Goal: Task Accomplishment & Management: Manage account settings

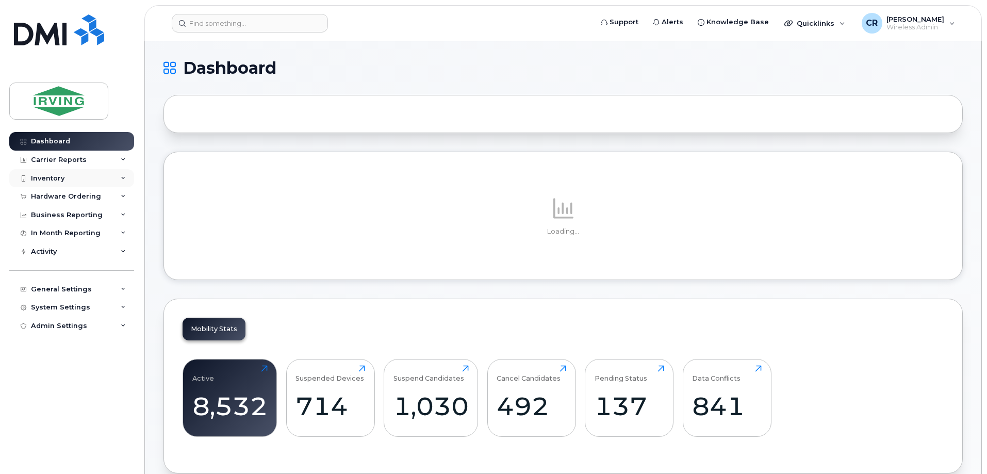
click at [56, 177] on div "Inventory" at bounding box center [48, 178] width 34 height 8
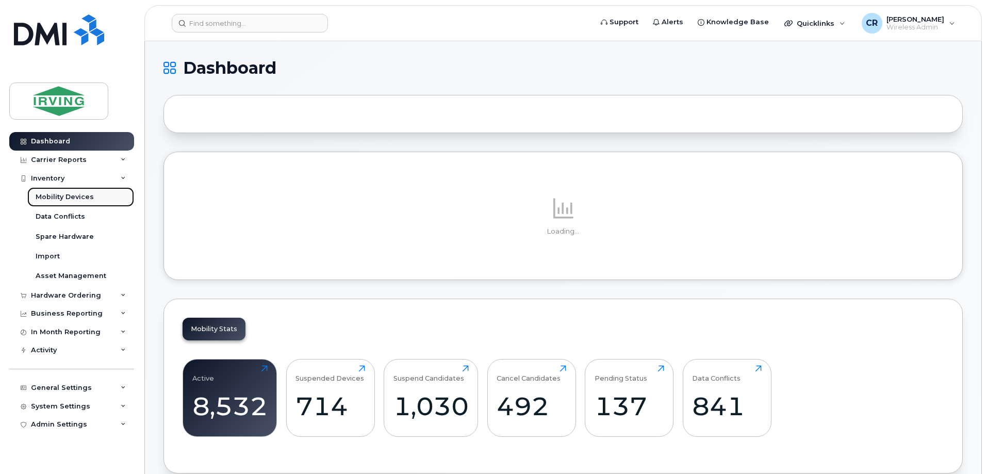
click at [75, 192] on div "Mobility Devices" at bounding box center [65, 196] width 58 height 9
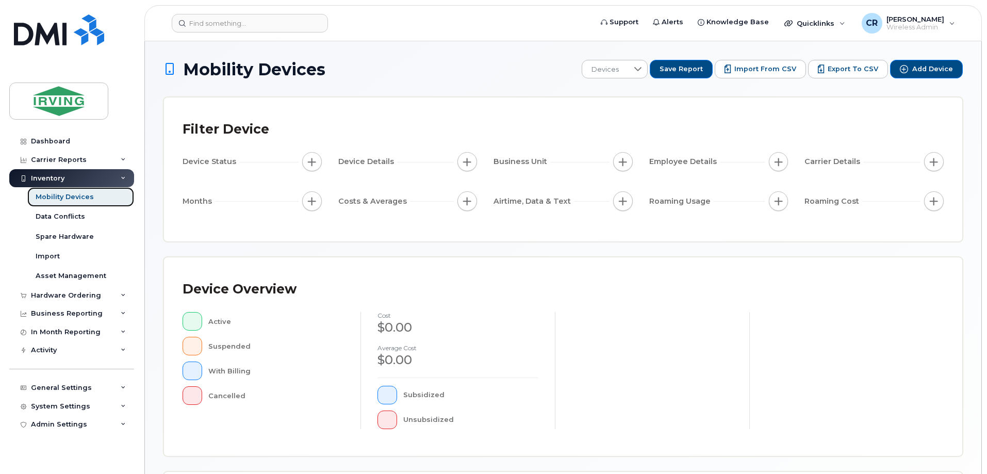
scroll to position [155, 0]
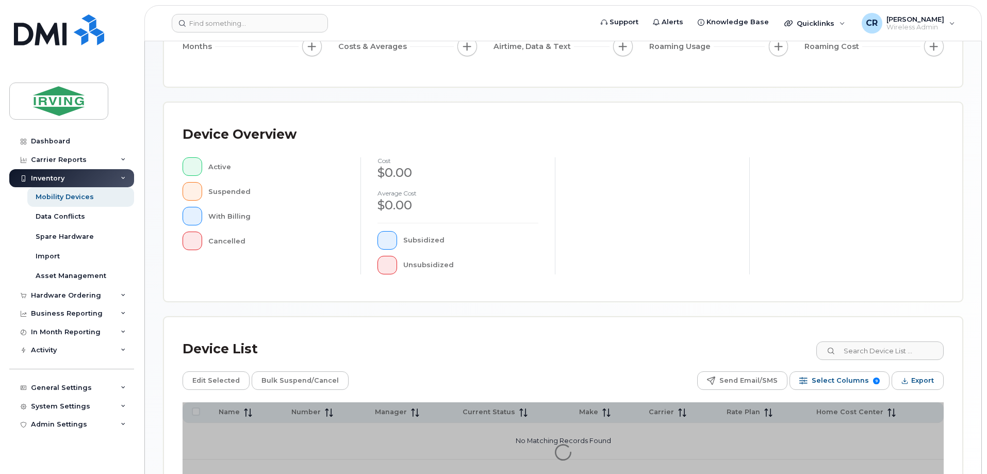
click at [872, 301] on div "Device Overview Active Suspended With Billing Cancelled cost $0.00 Average cost…" at bounding box center [563, 202] width 798 height 199
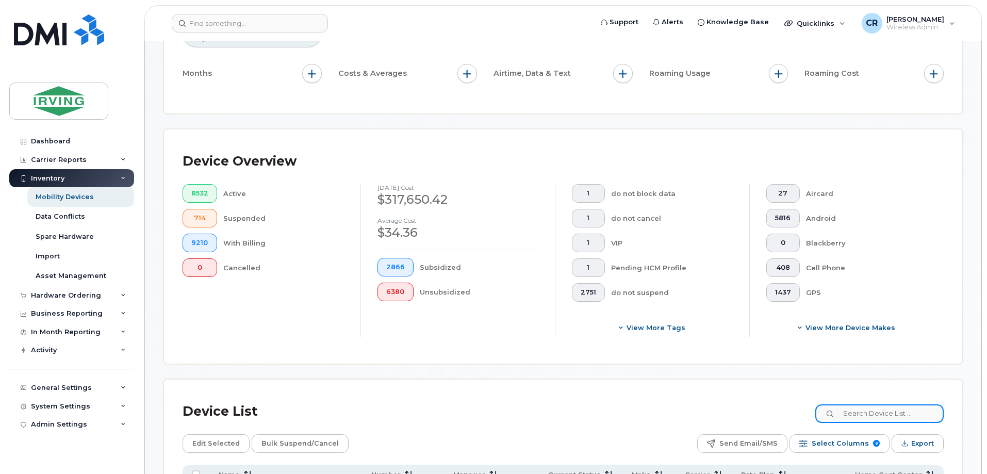
click at [879, 404] on input at bounding box center [879, 413] width 128 height 19
paste input "5063434081"
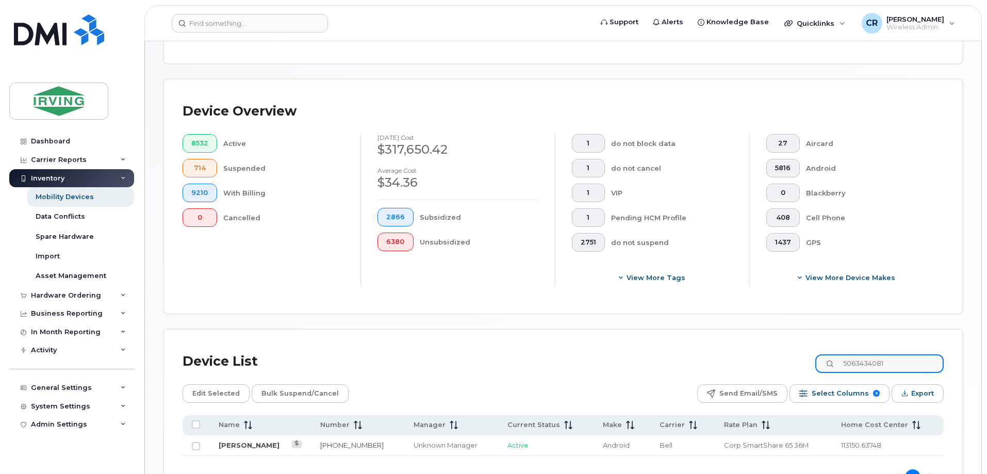
scroll to position [272, 0]
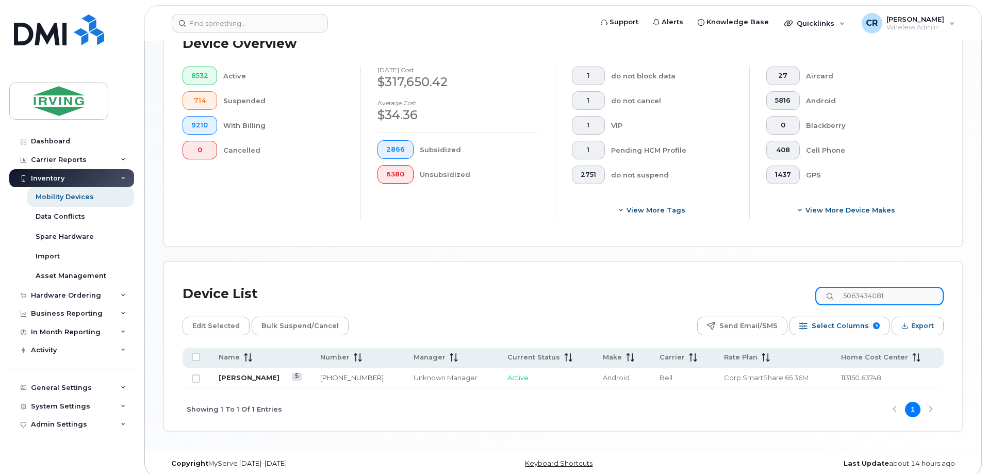
type input "5063434081"
click at [254, 373] on link "Clifford Gilson" at bounding box center [249, 377] width 61 height 8
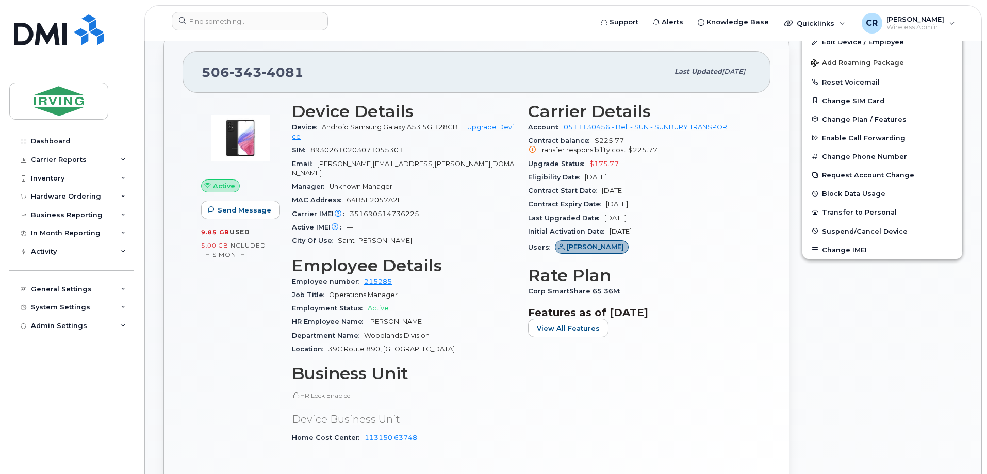
scroll to position [155, 0]
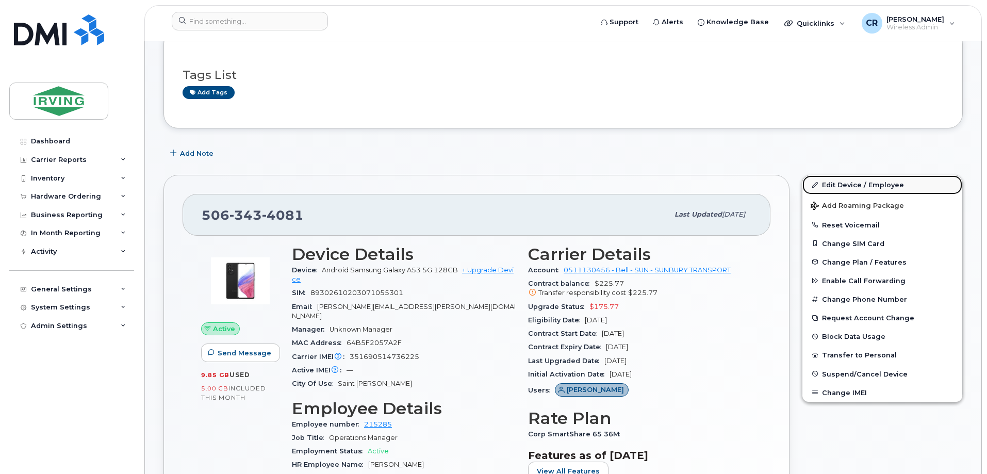
click at [865, 184] on link "Edit Device / Employee" at bounding box center [882, 184] width 160 height 19
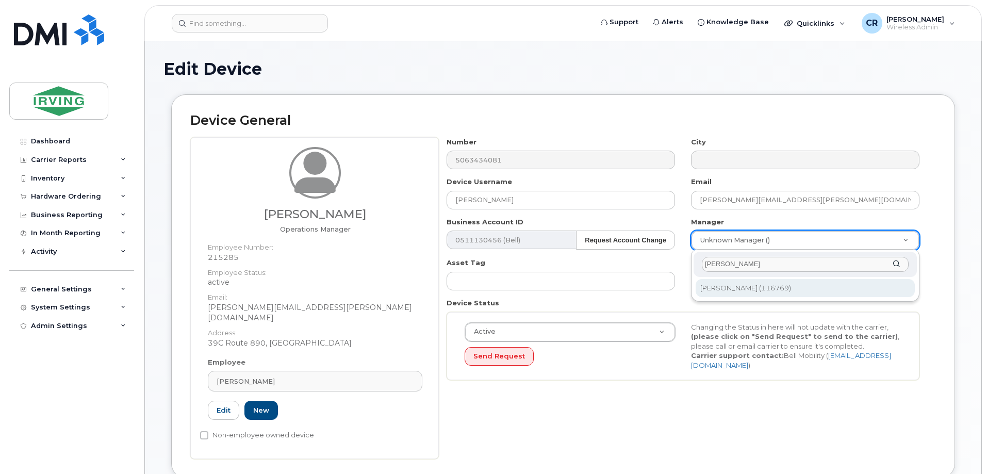
type input "andrew fi"
type input "1456978"
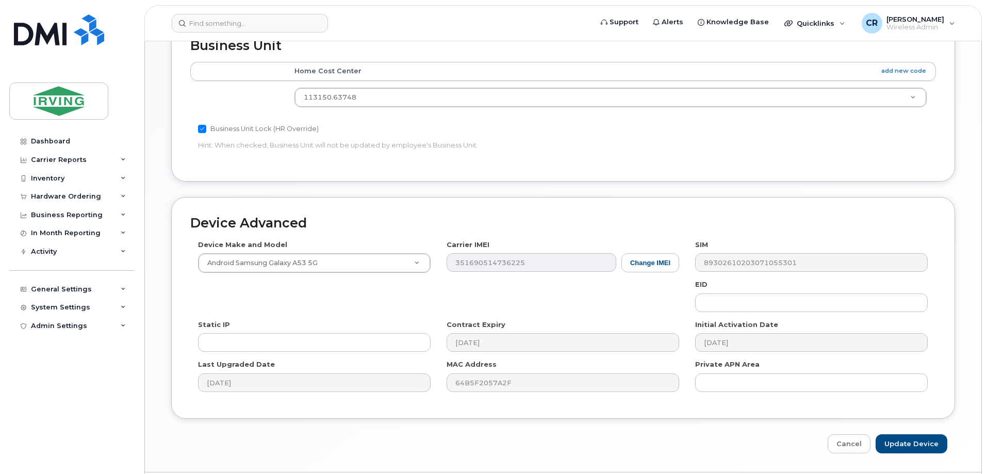
scroll to position [494, 0]
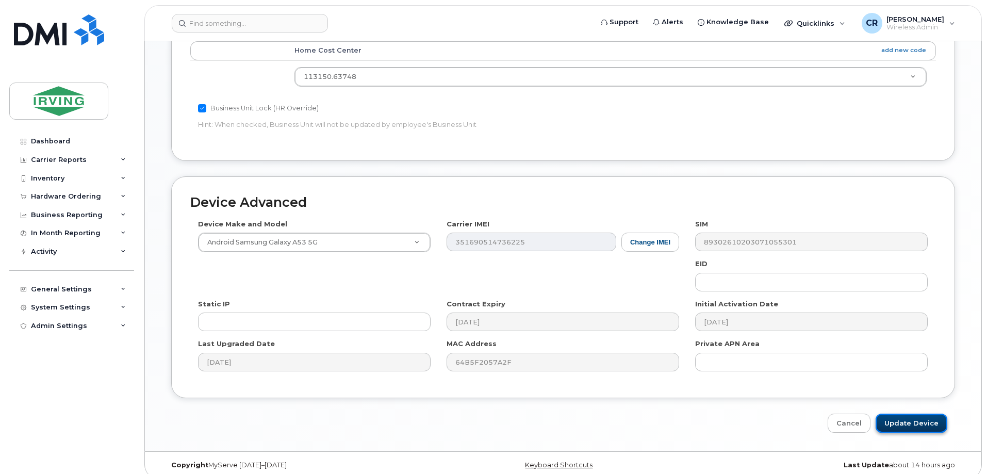
click at [912, 414] on input "Update Device" at bounding box center [912, 423] width 72 height 19
type input "Saving..."
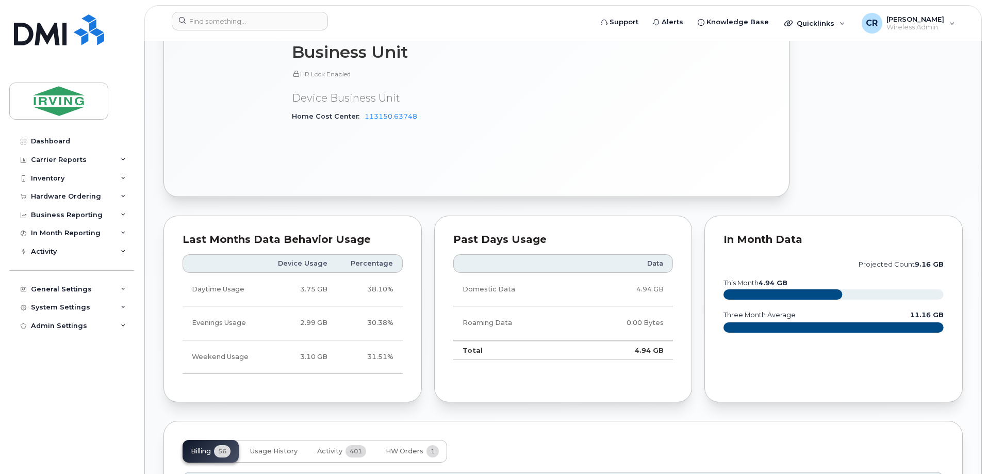
scroll to position [877, 0]
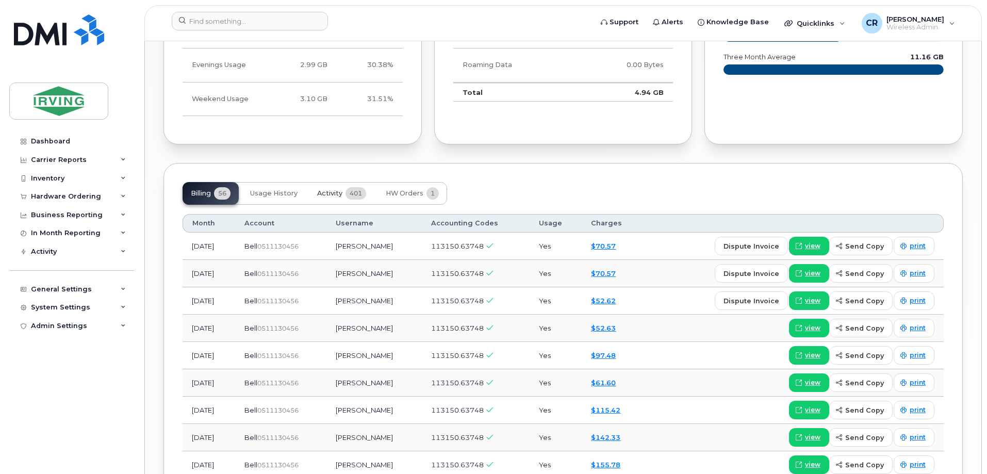
click at [339, 189] on span "Activity" at bounding box center [329, 193] width 25 height 8
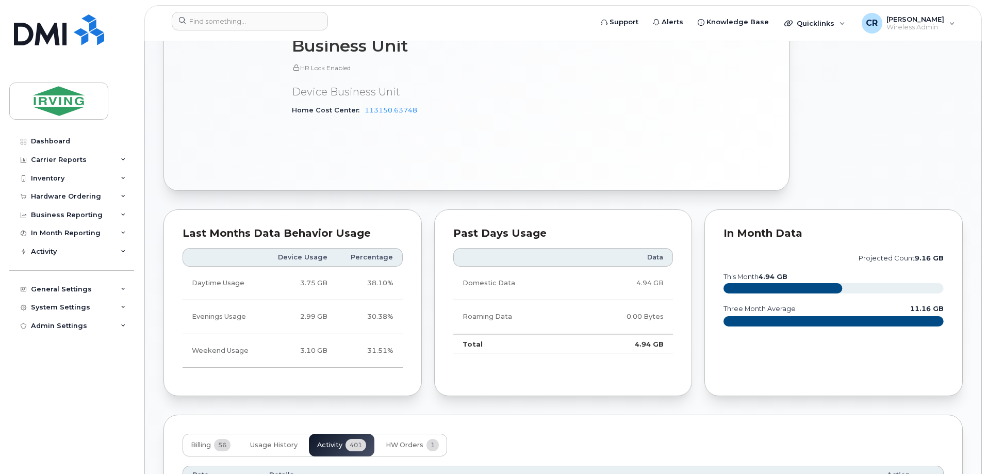
scroll to position [619, 0]
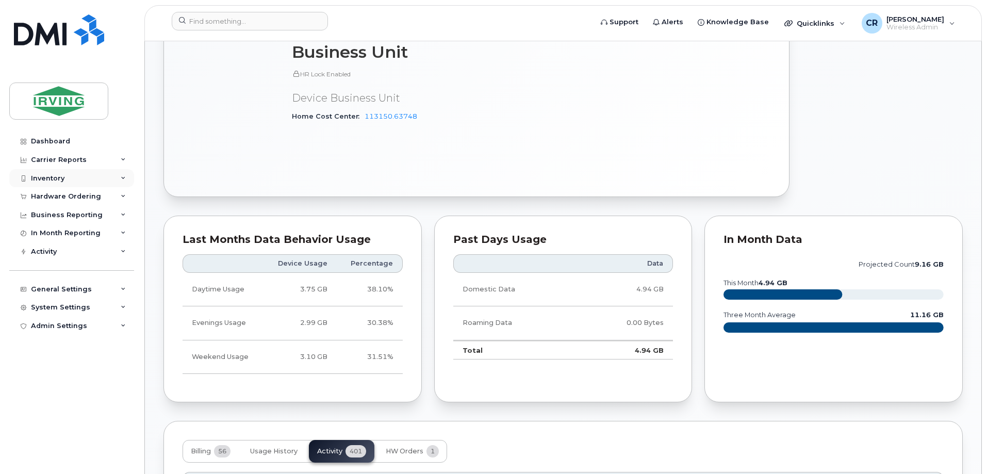
click at [54, 176] on div "Inventory" at bounding box center [48, 178] width 34 height 8
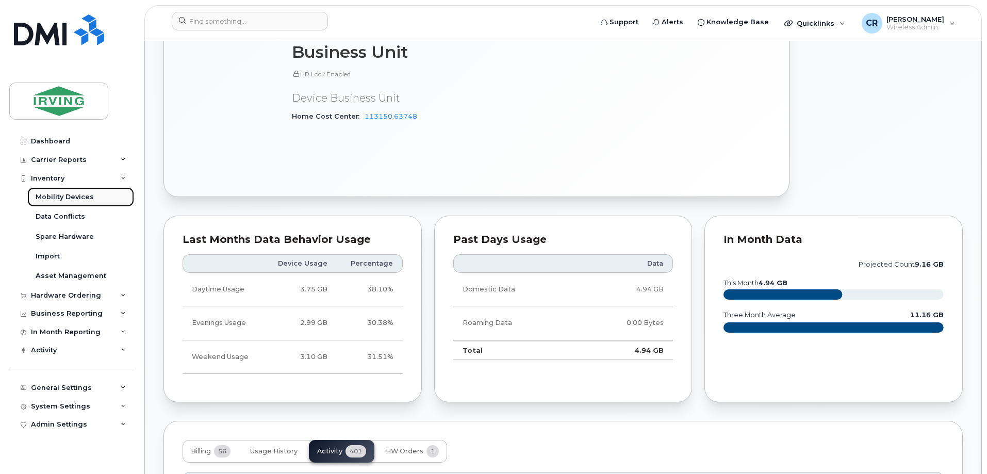
click at [68, 194] on div "Mobility Devices" at bounding box center [65, 196] width 58 height 9
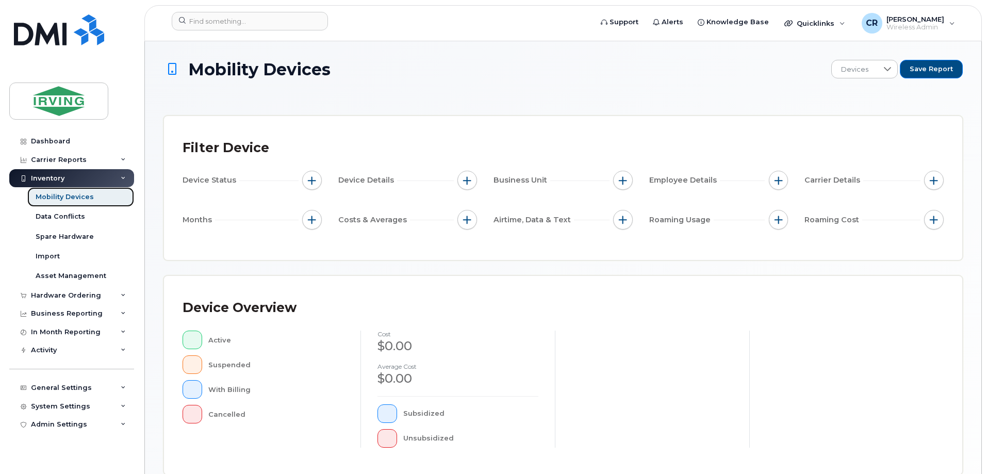
scroll to position [206, 0]
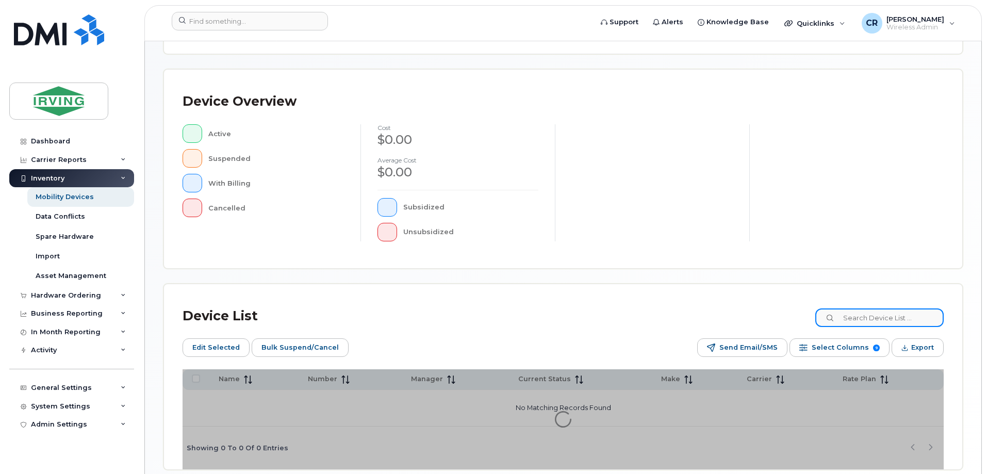
click at [869, 315] on input at bounding box center [879, 317] width 128 height 19
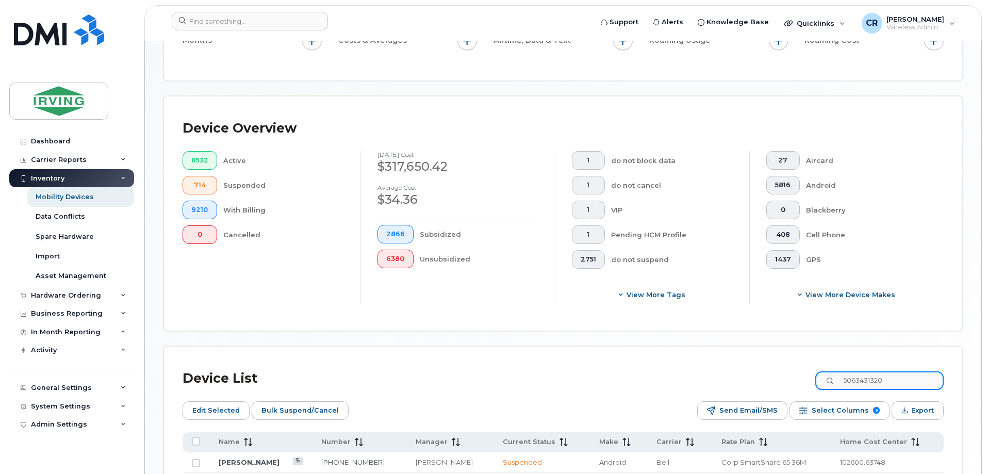
scroll to position [225, 0]
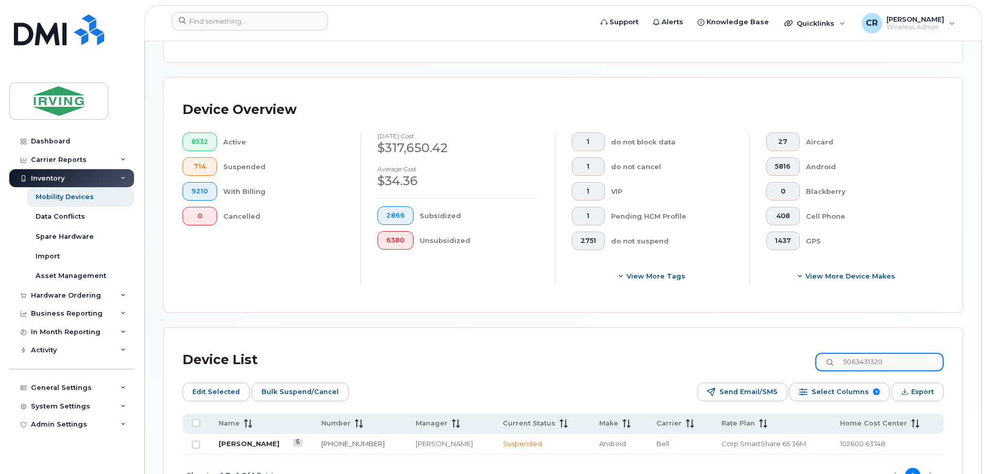
type input "5063431320"
click at [260, 439] on link "[PERSON_NAME]" at bounding box center [249, 443] width 61 height 8
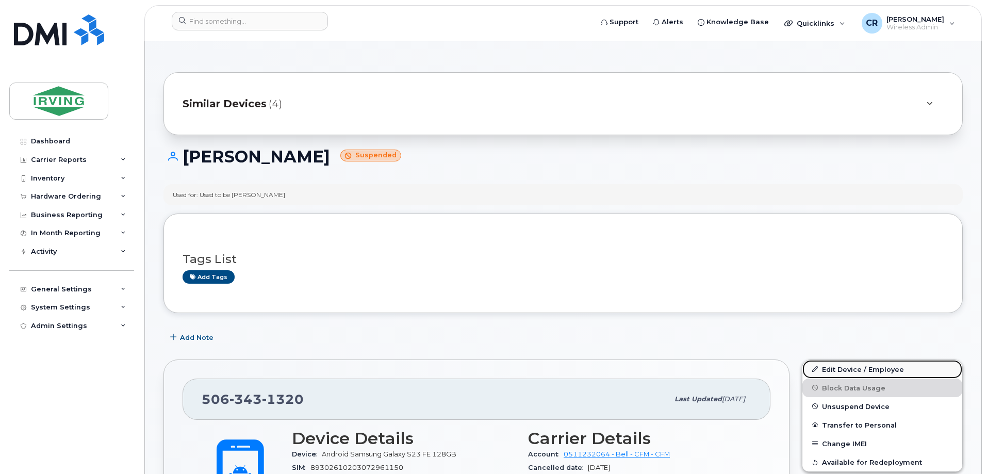
click at [851, 369] on link "Edit Device / Employee" at bounding box center [882, 369] width 160 height 19
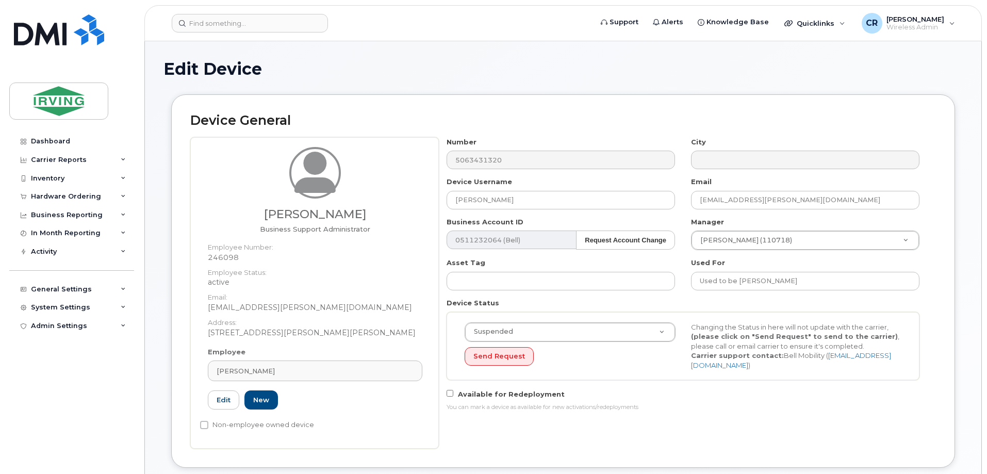
scroll to position [155, 0]
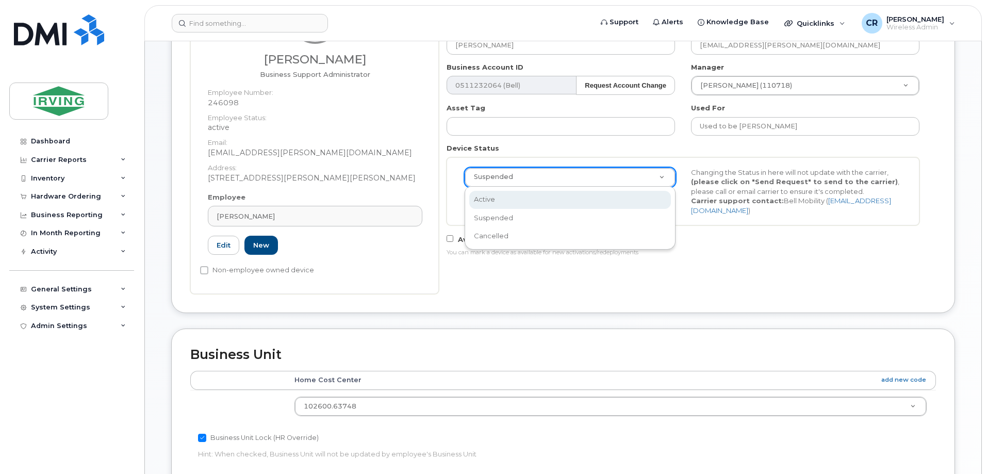
select select "active"
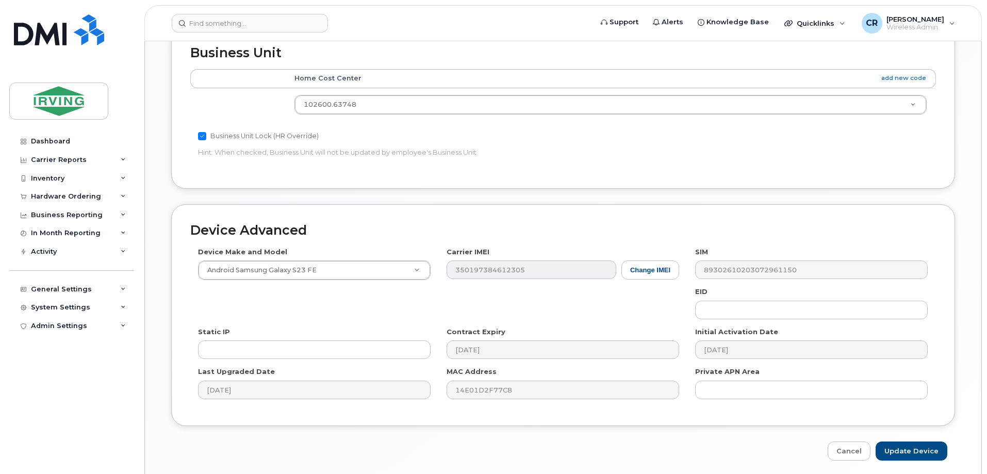
scroll to position [494, 0]
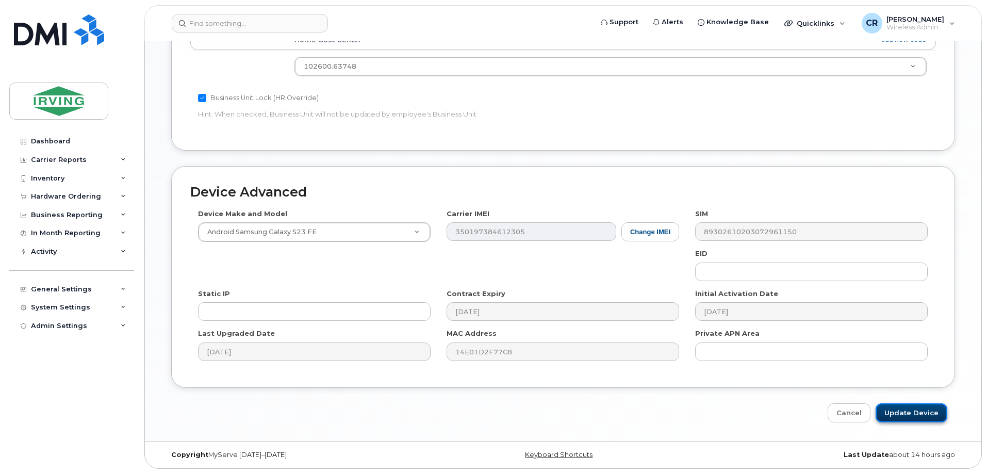
click at [905, 415] on input "Update Device" at bounding box center [912, 412] width 72 height 19
type input "Saving..."
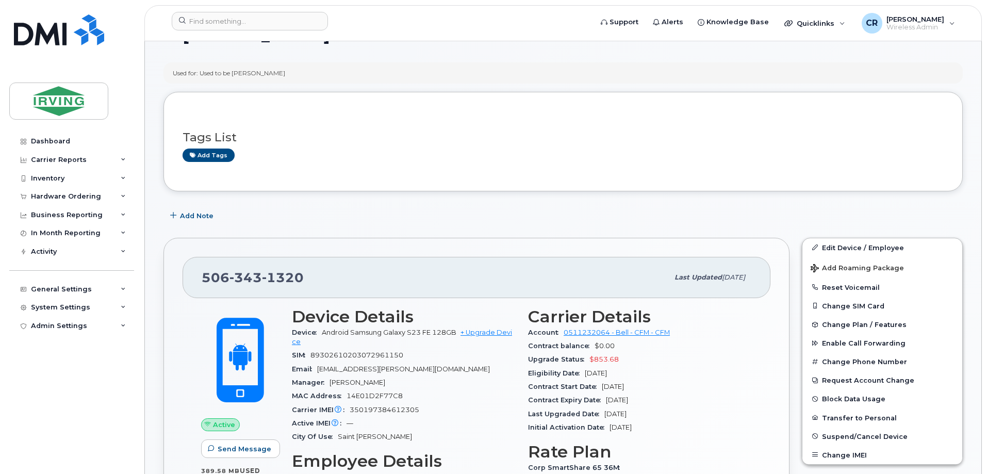
scroll to position [155, 0]
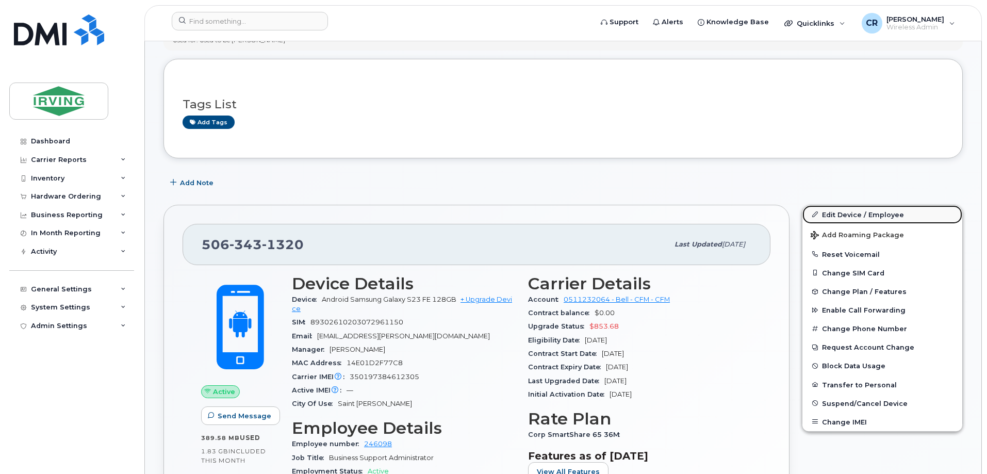
click at [870, 217] on link "Edit Device / Employee" at bounding box center [882, 214] width 160 height 19
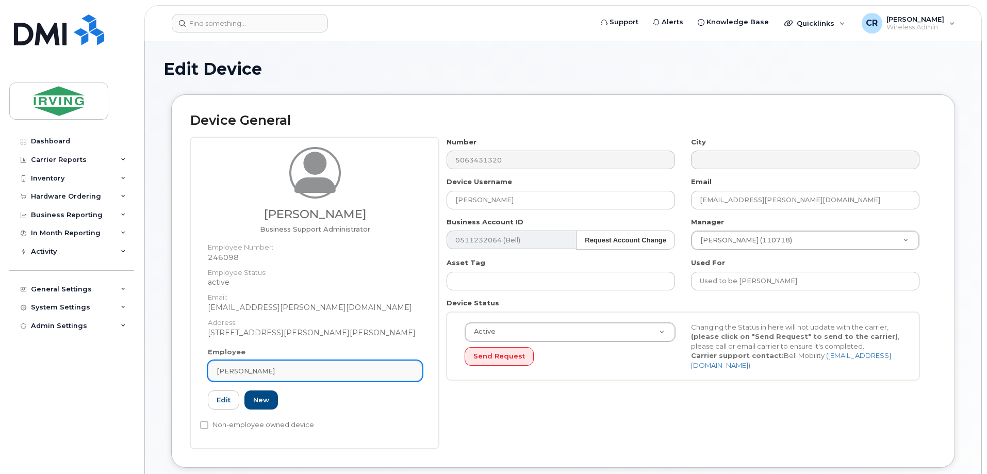
click at [249, 372] on span "[PERSON_NAME]" at bounding box center [246, 371] width 58 height 10
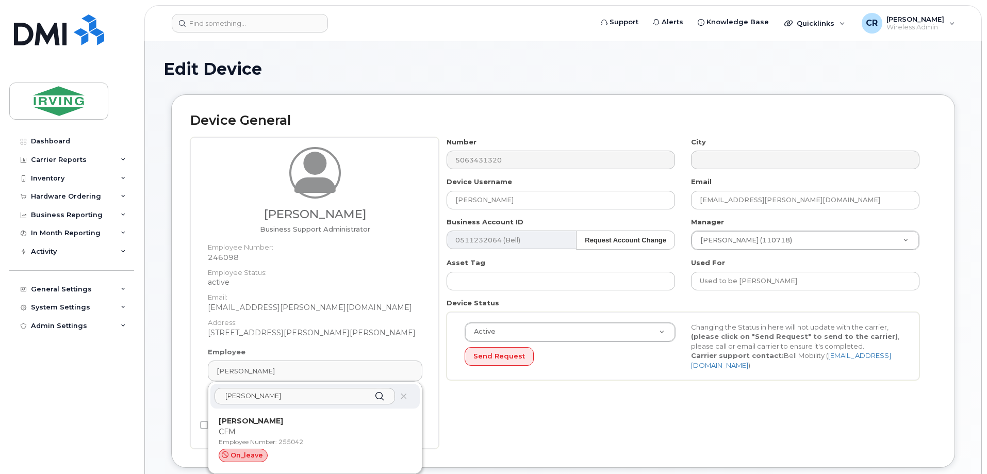
scroll to position [103, 0]
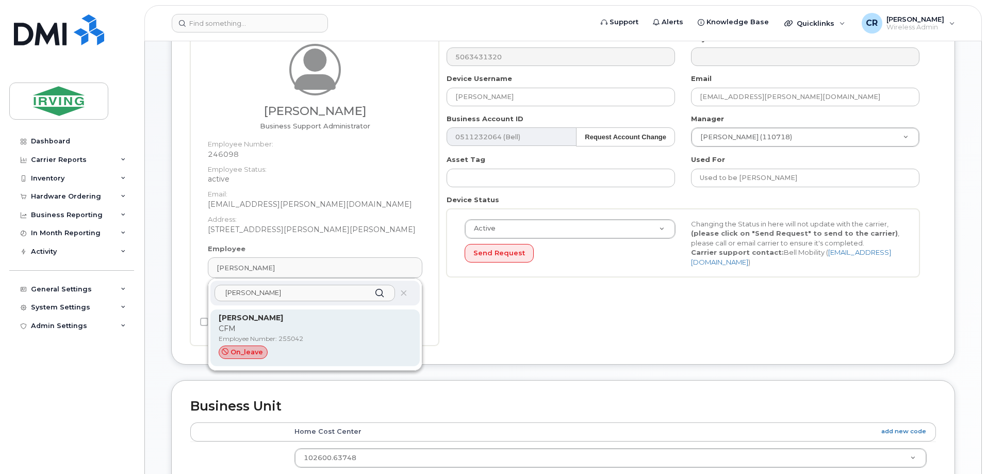
type input "adam coa"
click at [269, 324] on p "CFM" at bounding box center [315, 328] width 193 height 11
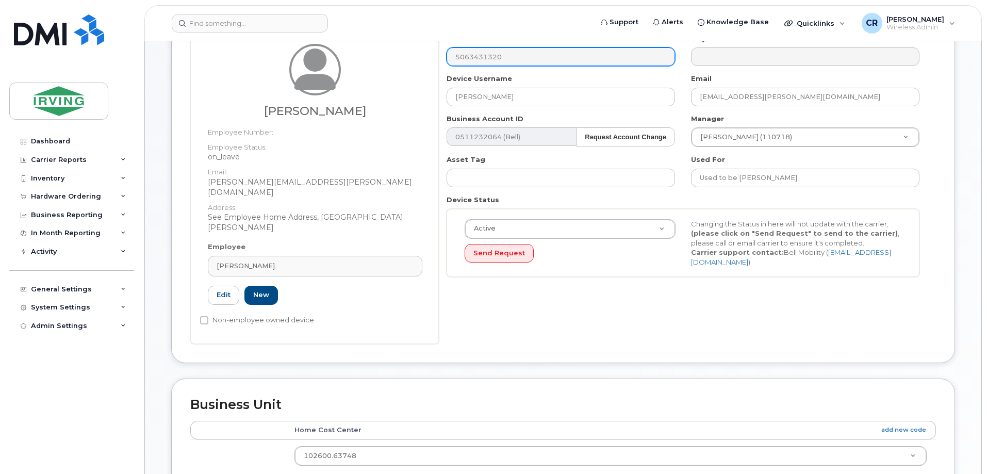
type input "[PERSON_NAME]"
type input "[PERSON_NAME][EMAIL_ADDRESS][PERSON_NAME][DOMAIN_NAME]"
type input "255042"
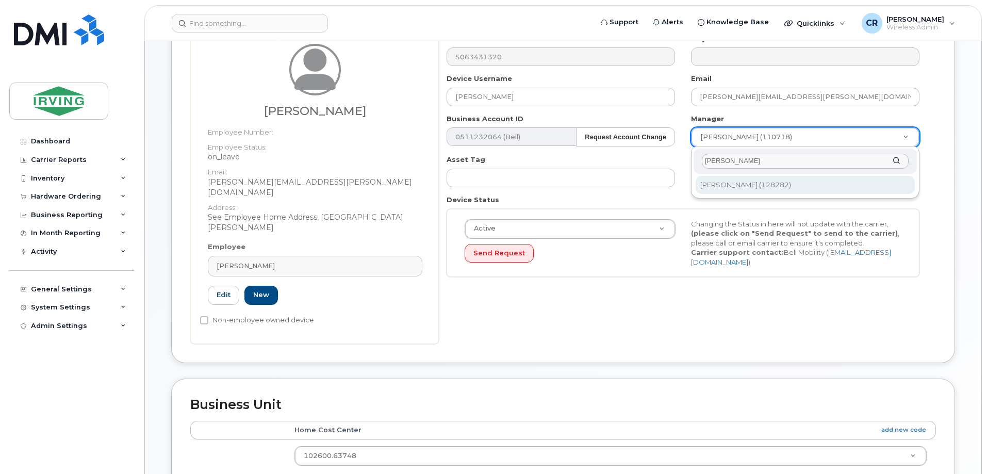
type input "derek cre"
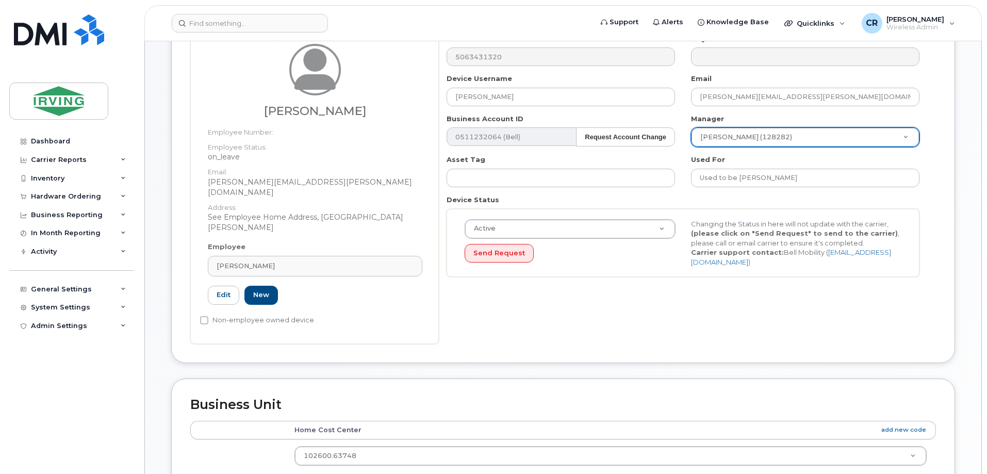
type input "1468399"
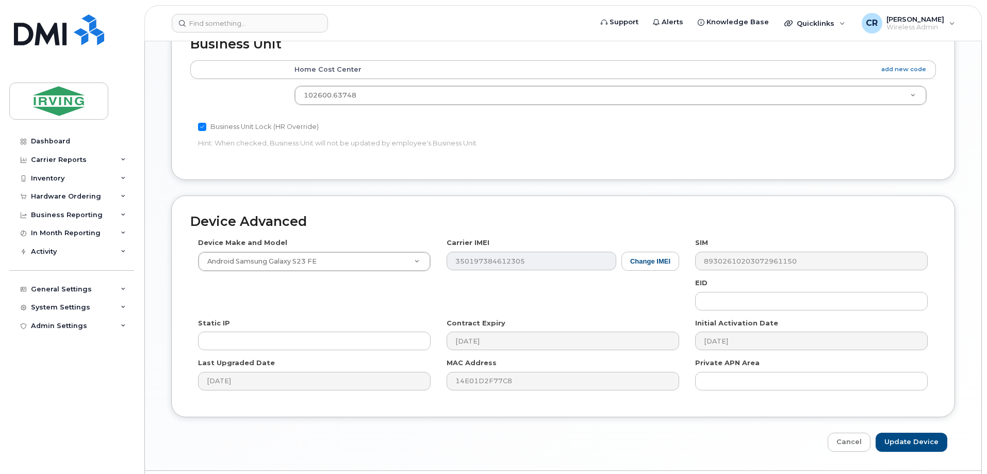
scroll to position [464, 0]
click at [909, 432] on input "Update Device" at bounding box center [912, 441] width 72 height 19
type input "Saving..."
